Goal: Task Accomplishment & Management: Use online tool/utility

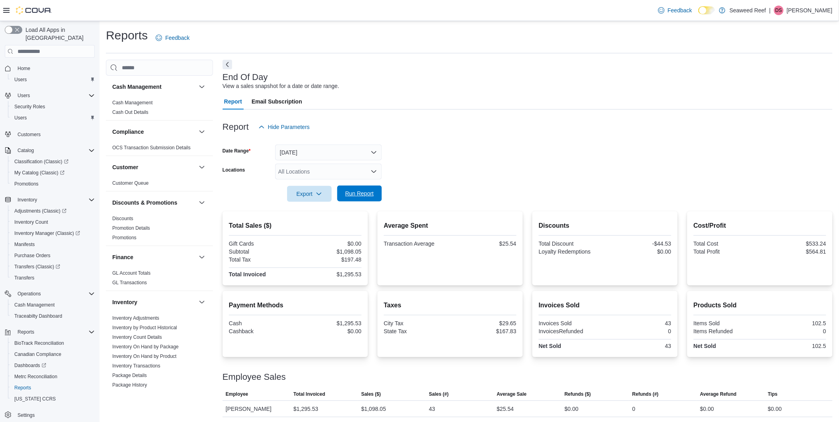
click at [354, 197] on span "Run Report" at bounding box center [359, 194] width 35 height 16
click at [355, 192] on span "Run Report" at bounding box center [359, 192] width 29 height 8
click at [373, 188] on span "Run Report" at bounding box center [359, 194] width 35 height 16
